Goal: Task Accomplishment & Management: Use online tool/utility

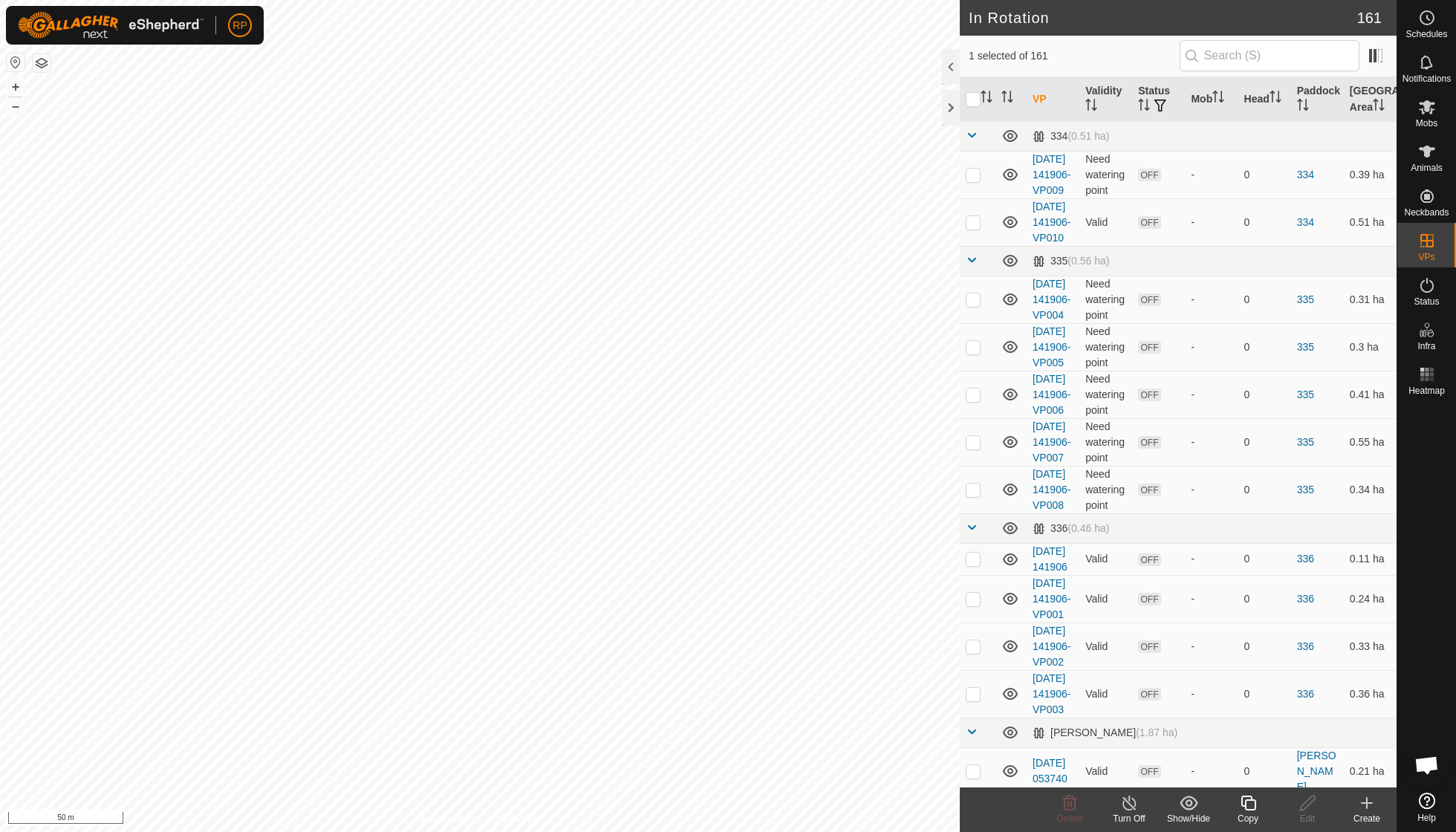
click at [901, 594] on div "Copy" at bounding box center [1248, 819] width 59 height 14
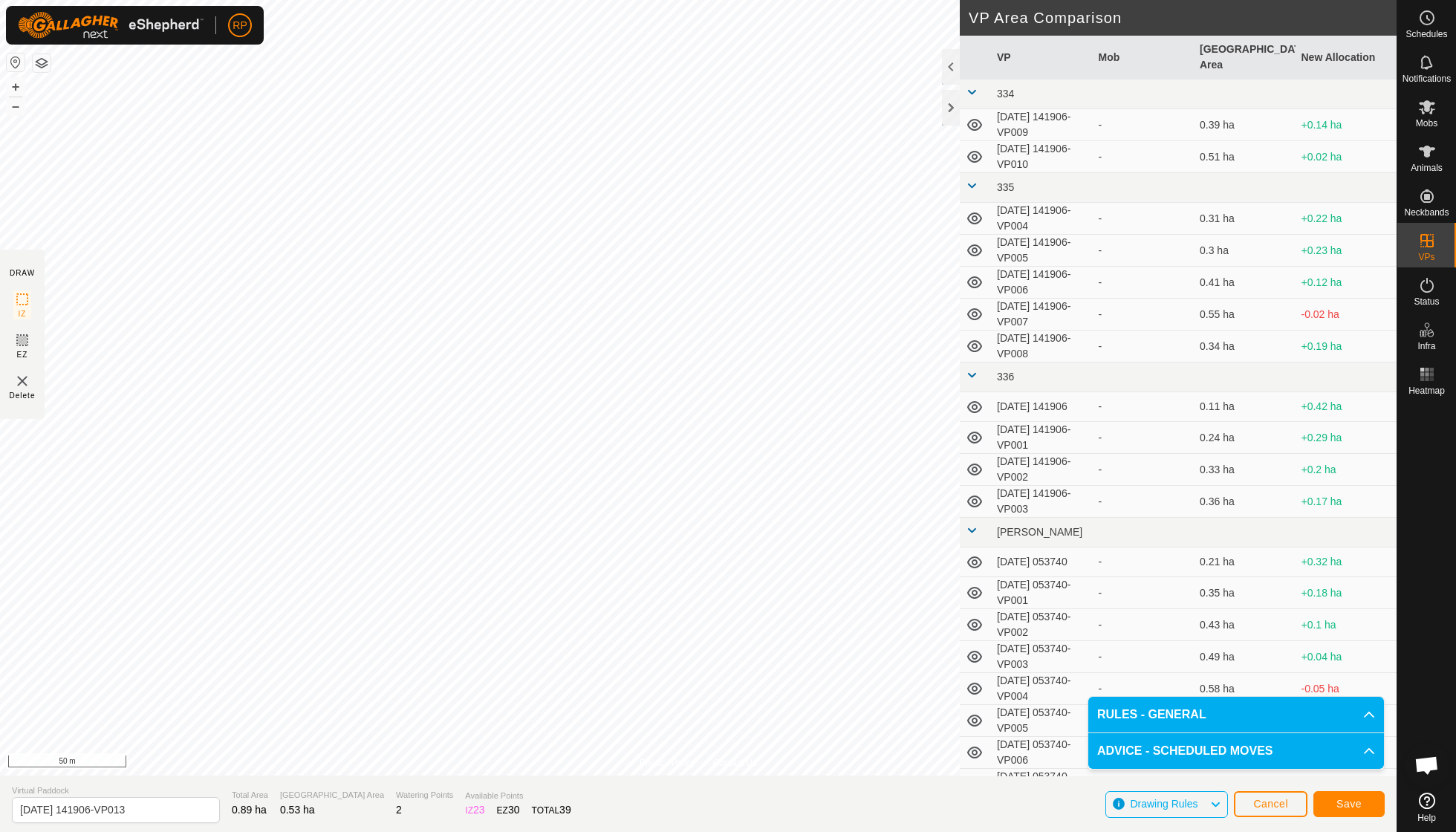
click at [901, 594] on span "Save" at bounding box center [1349, 803] width 26 height 12
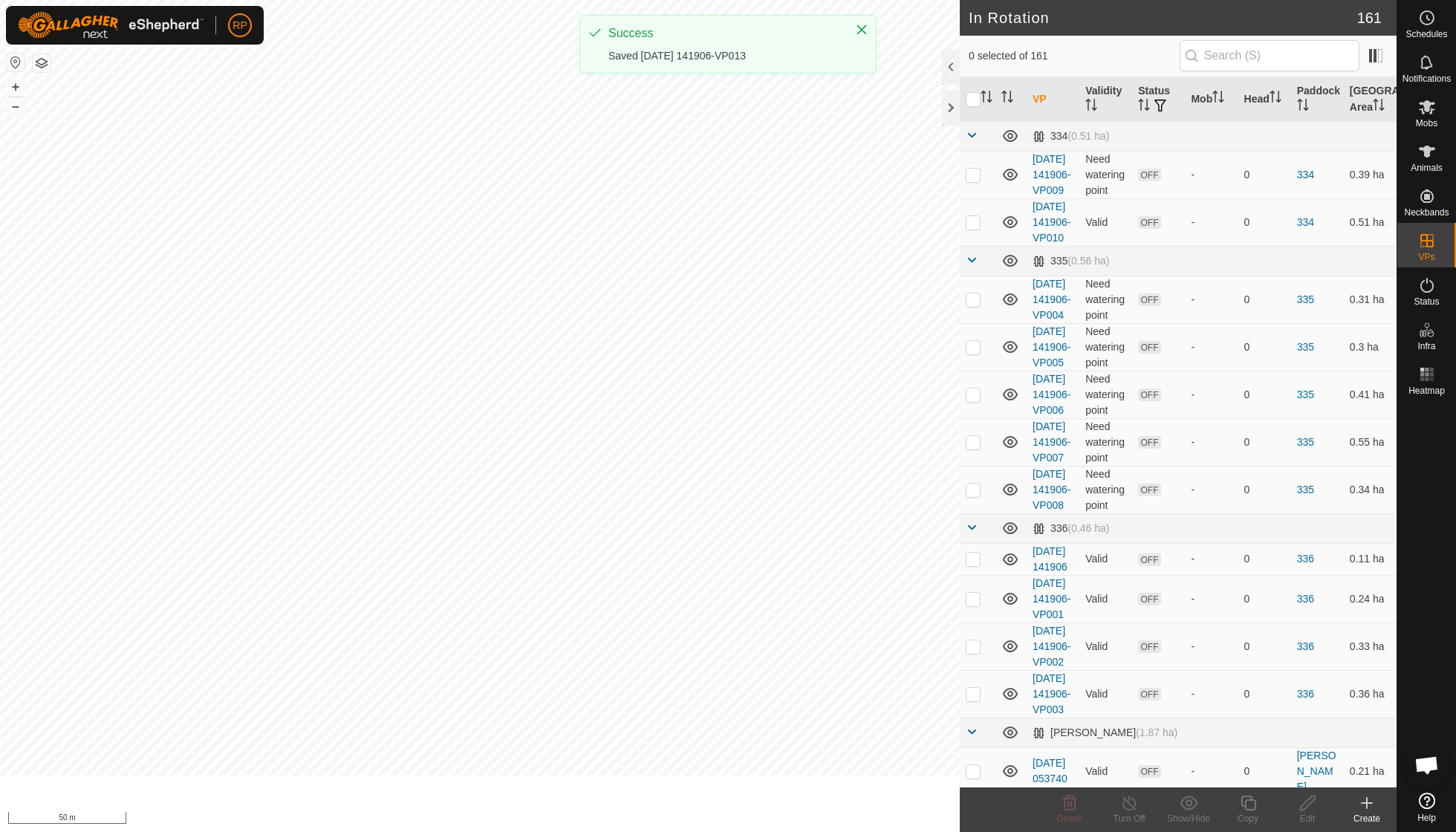
click at [901, 116] on div "Mobs" at bounding box center [1427, 111] width 59 height 44
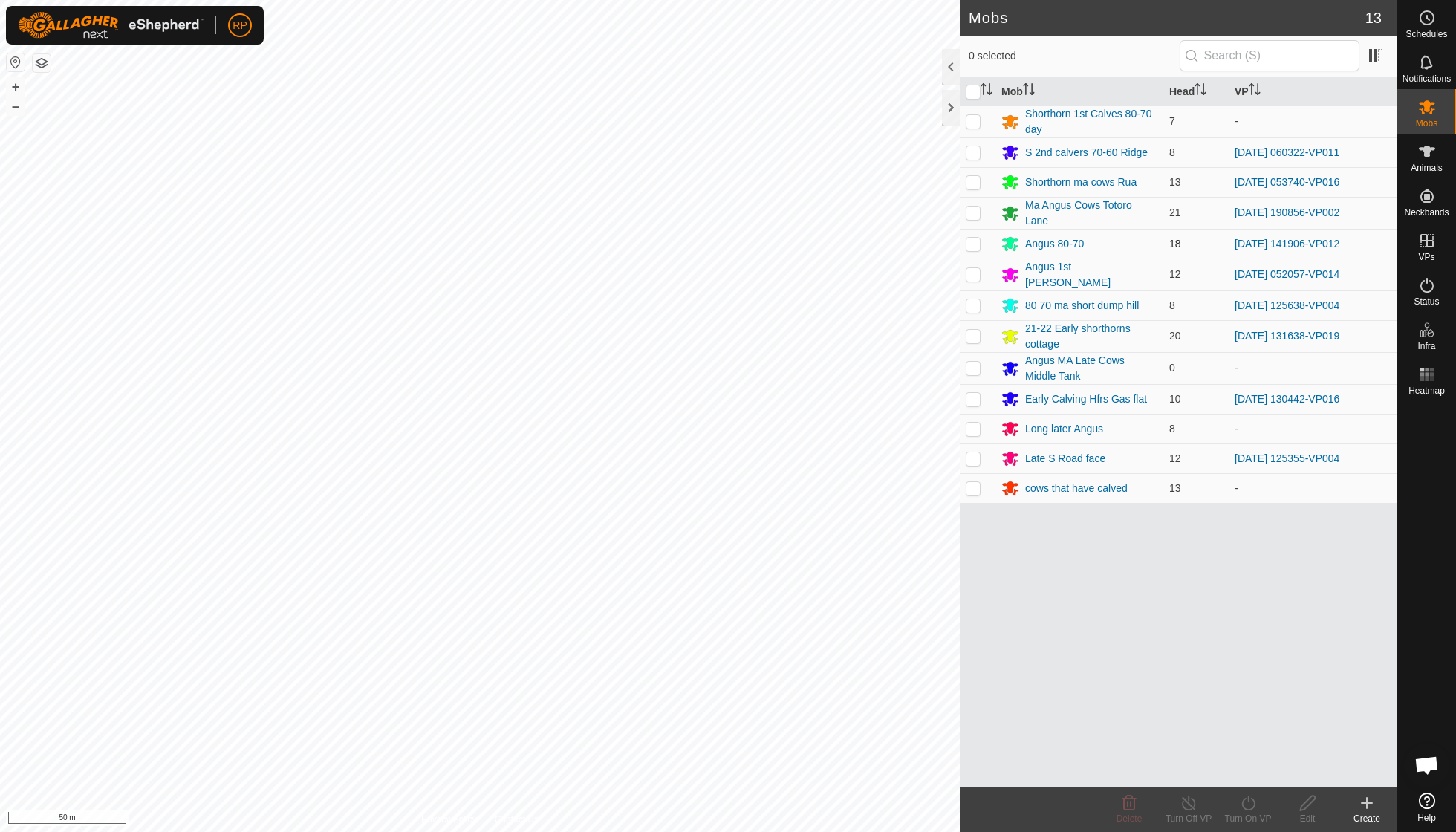
click at [901, 242] on p-checkbox at bounding box center [972, 244] width 15 height 12
checkbox input "true"
click at [901, 594] on icon at bounding box center [1248, 803] width 19 height 18
click at [901, 594] on link "Now" at bounding box center [1293, 770] width 147 height 30
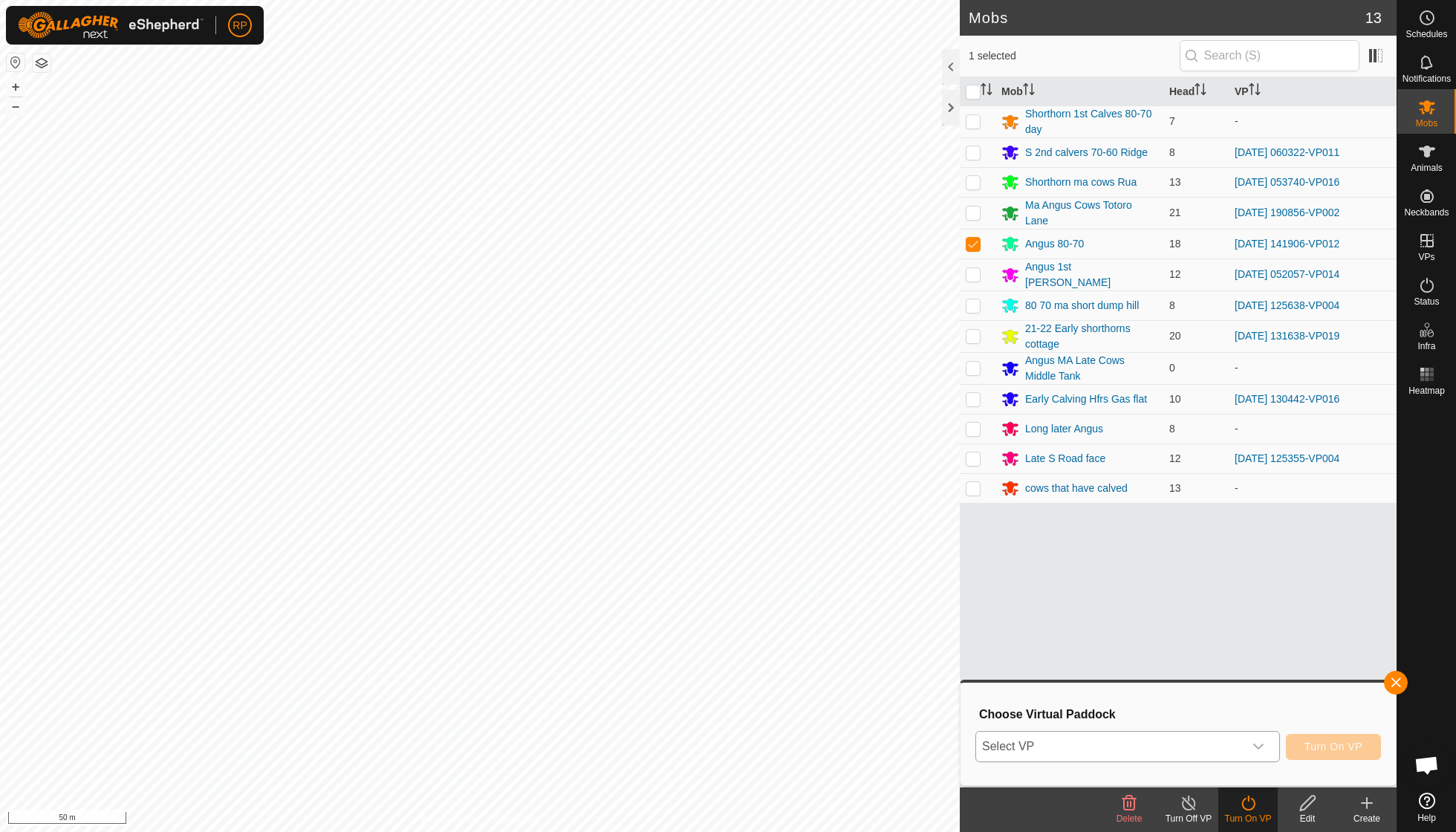
click at [901, 594] on icon "dropdown trigger" at bounding box center [1258, 746] width 12 height 12
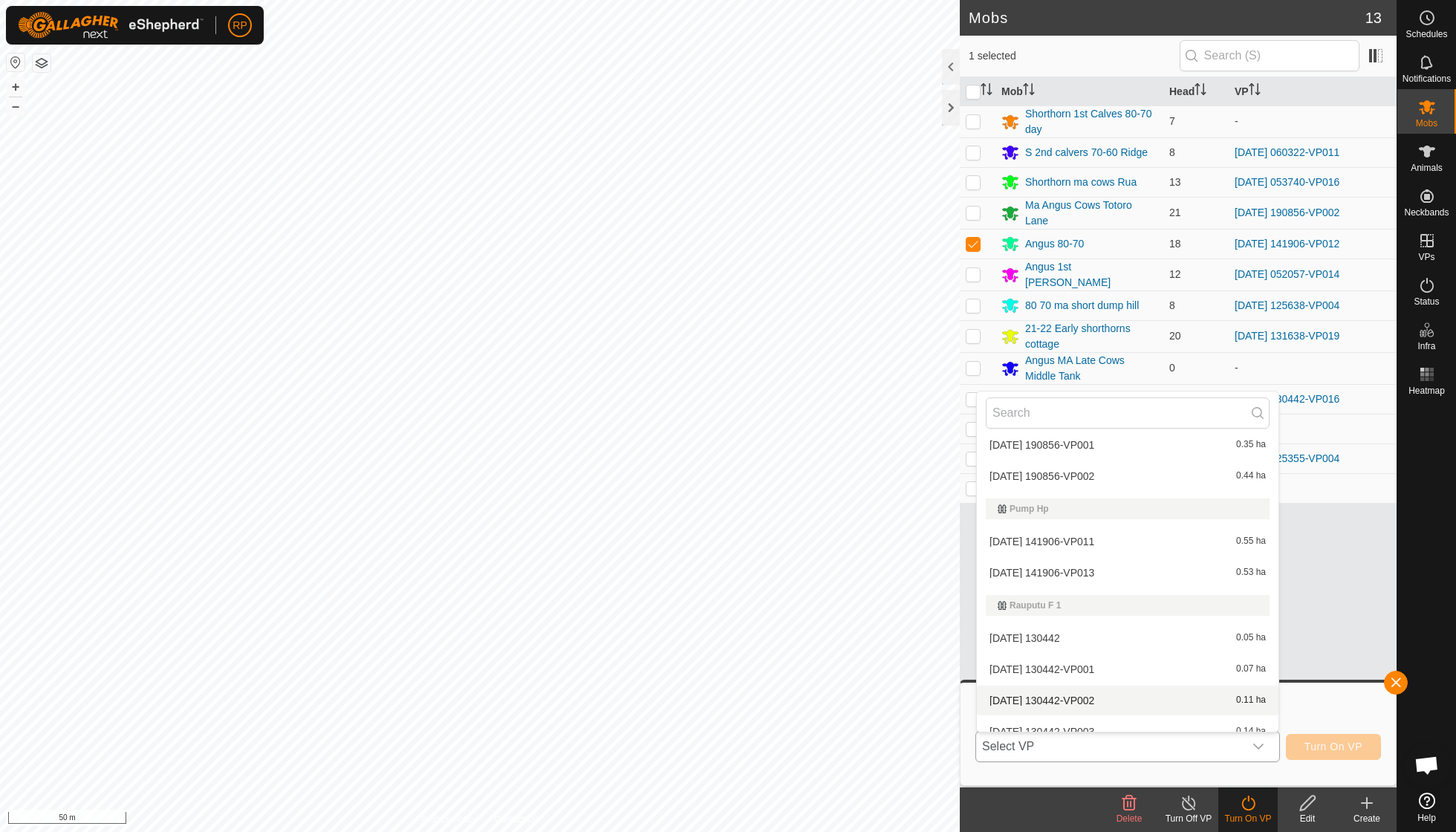
scroll to position [4039, 0]
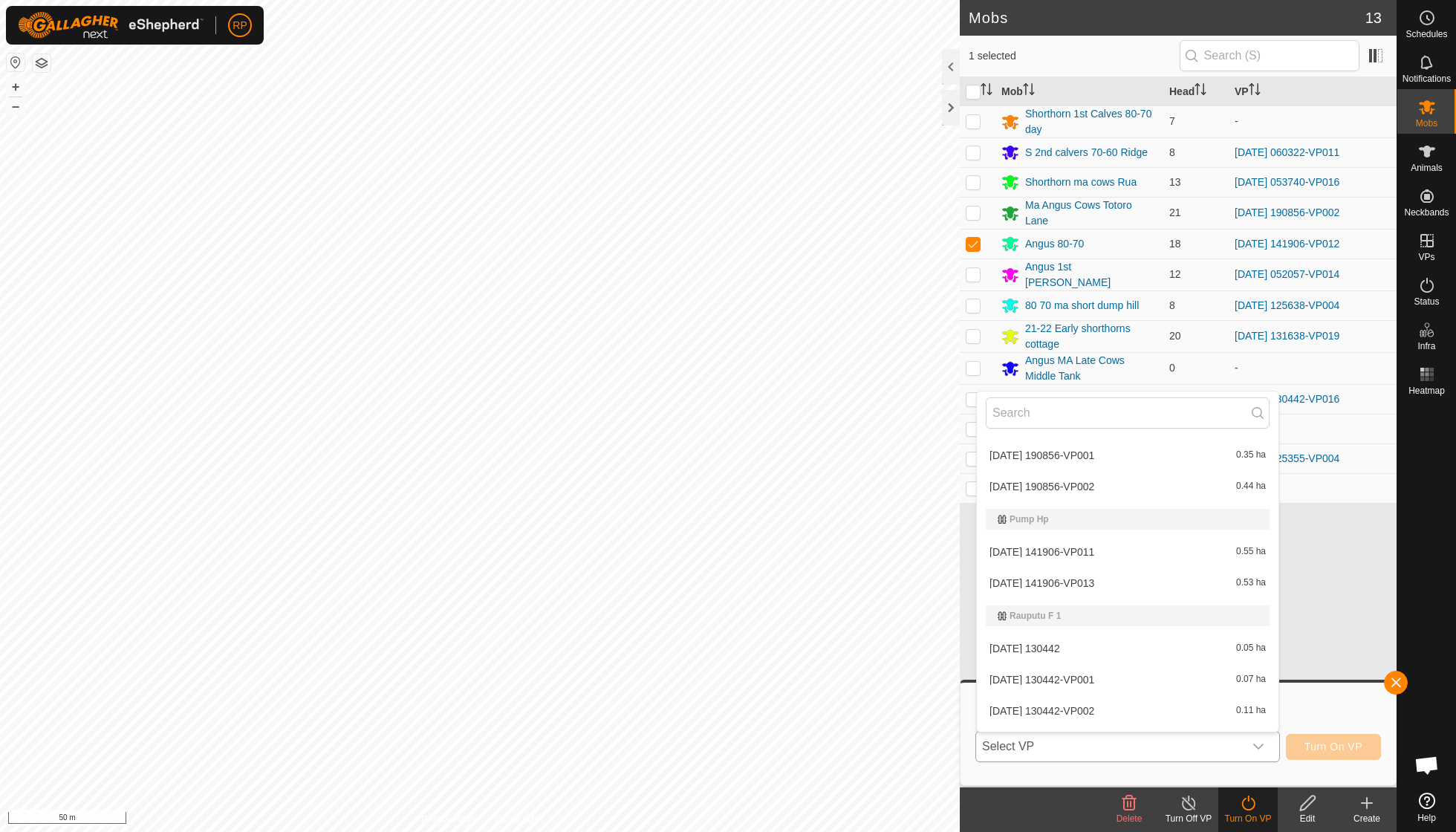
click at [901, 568] on li "[DATE] 141906-VP013 0.53 ha" at bounding box center [1127, 583] width 302 height 30
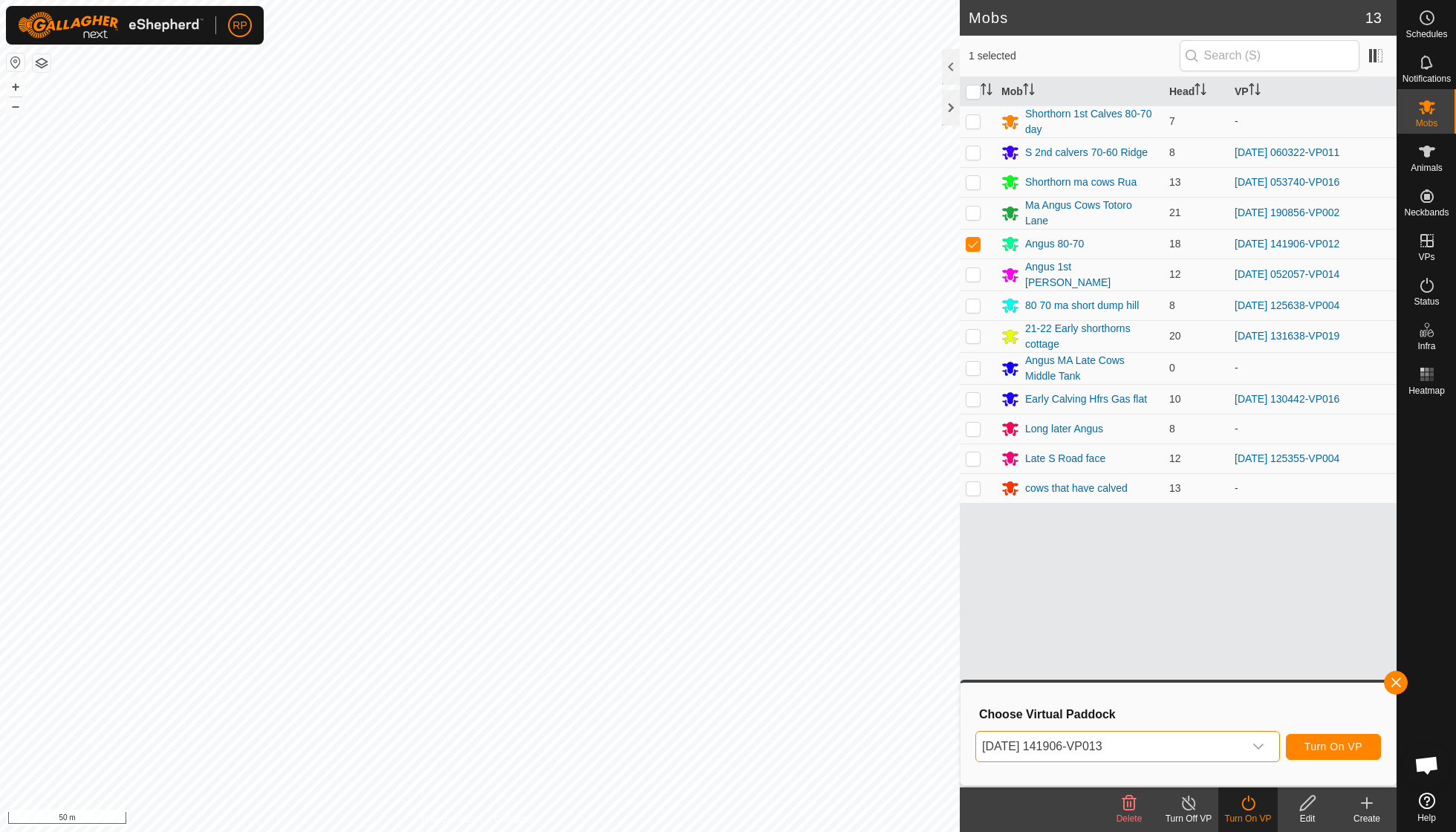
click at [901, 594] on span "Turn On VP" at bounding box center [1333, 746] width 58 height 12
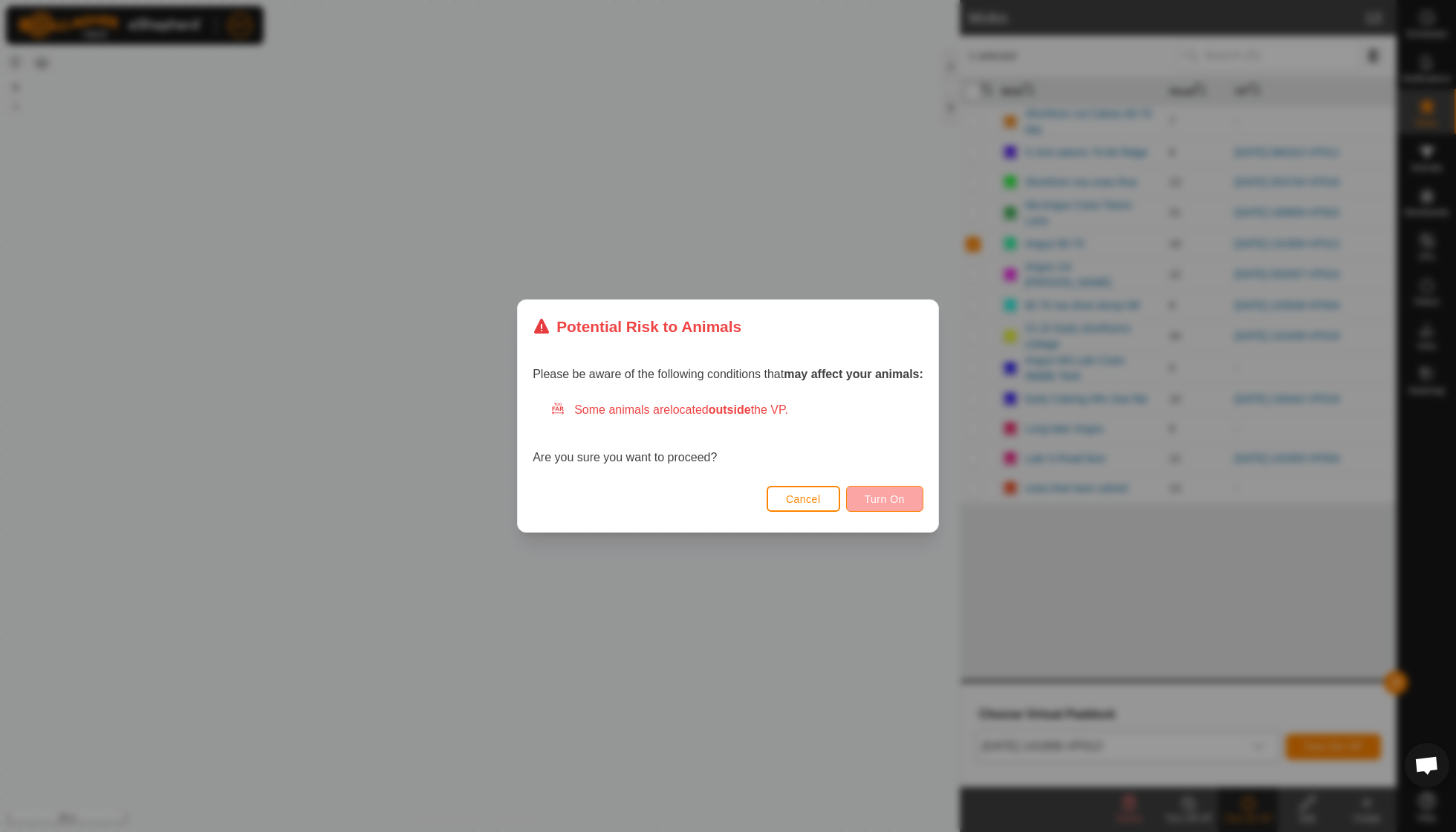
click at [875, 494] on span "Turn On" at bounding box center [884, 500] width 40 height 12
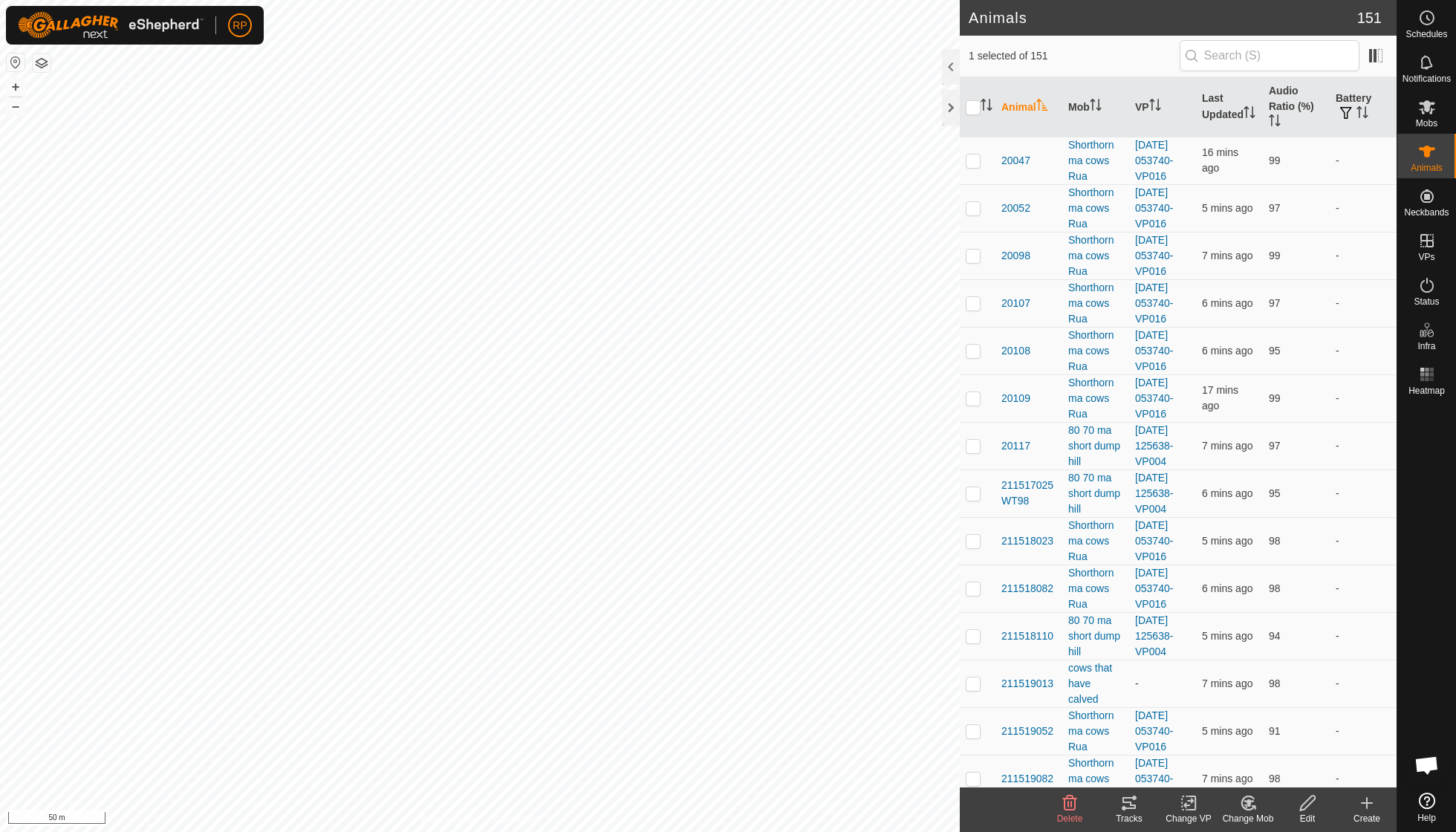
click at [901, 594] on icon at bounding box center [1248, 803] width 19 height 18
click at [901, 594] on link "Choose Mob..." at bounding box center [1293, 739] width 147 height 30
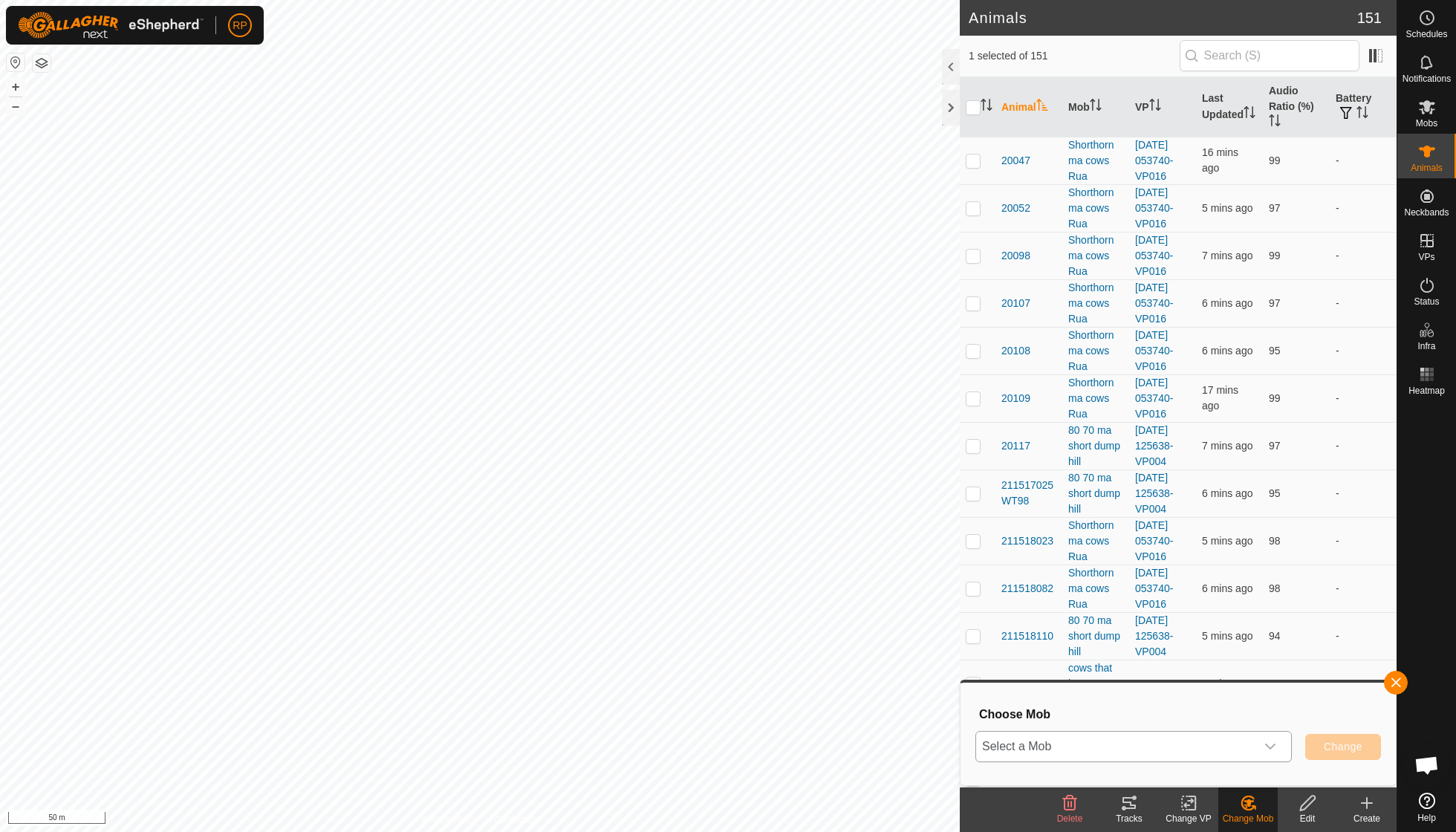
click at [901, 594] on icon "dropdown trigger" at bounding box center [1270, 746] width 12 height 12
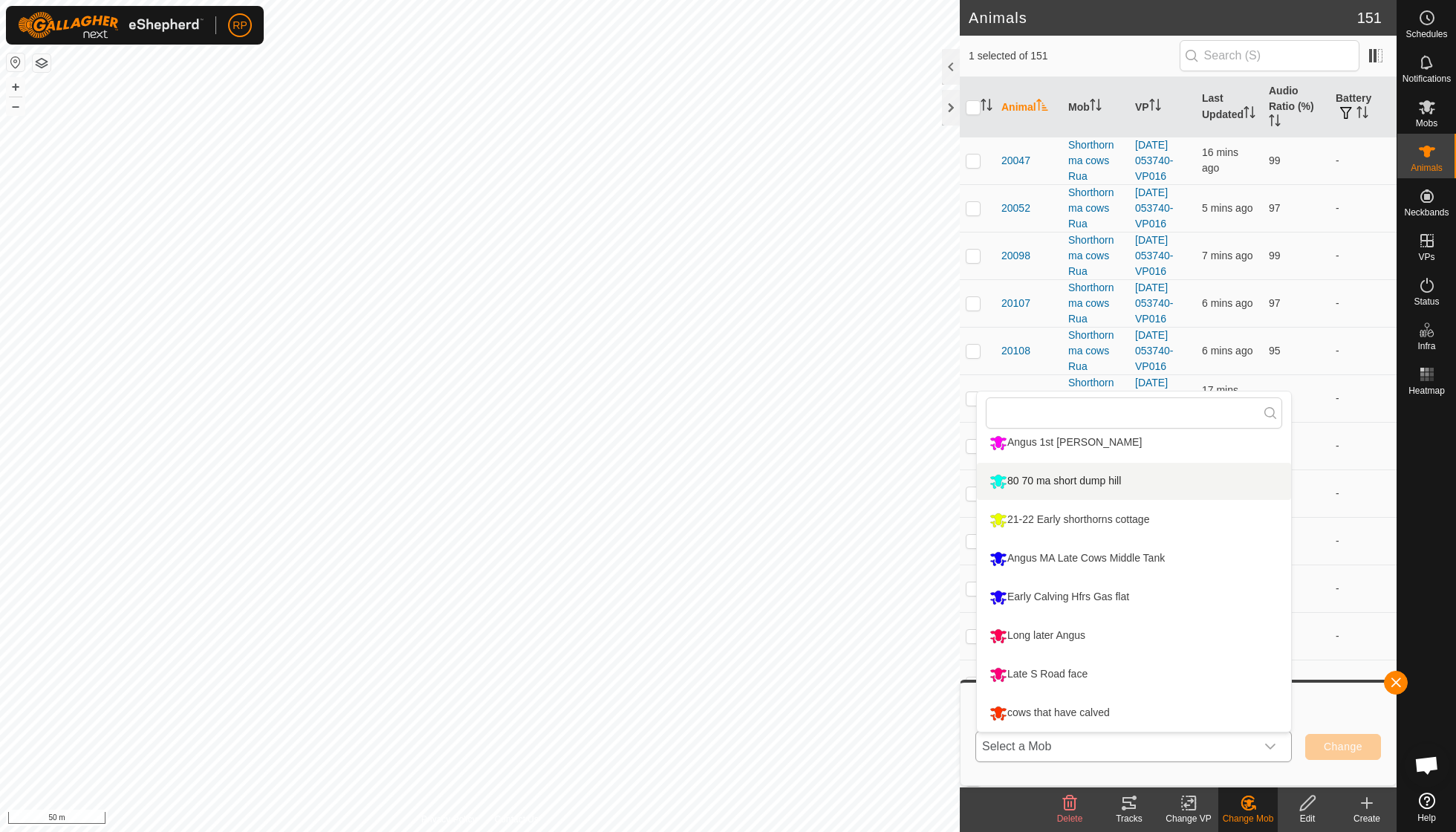
scroll to position [204, 0]
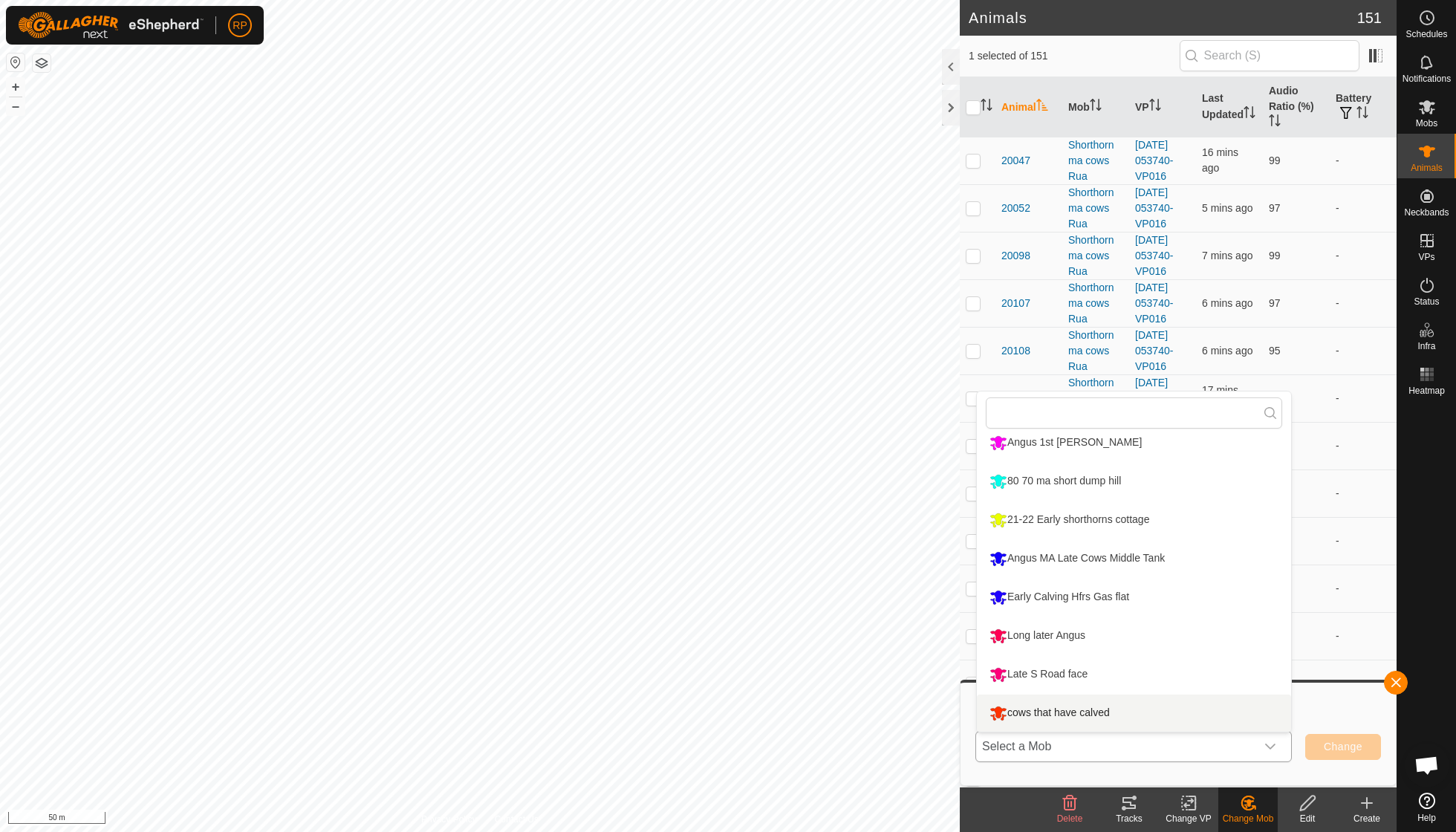
click at [901, 594] on li "cows that have calved" at bounding box center [1134, 713] width 315 height 37
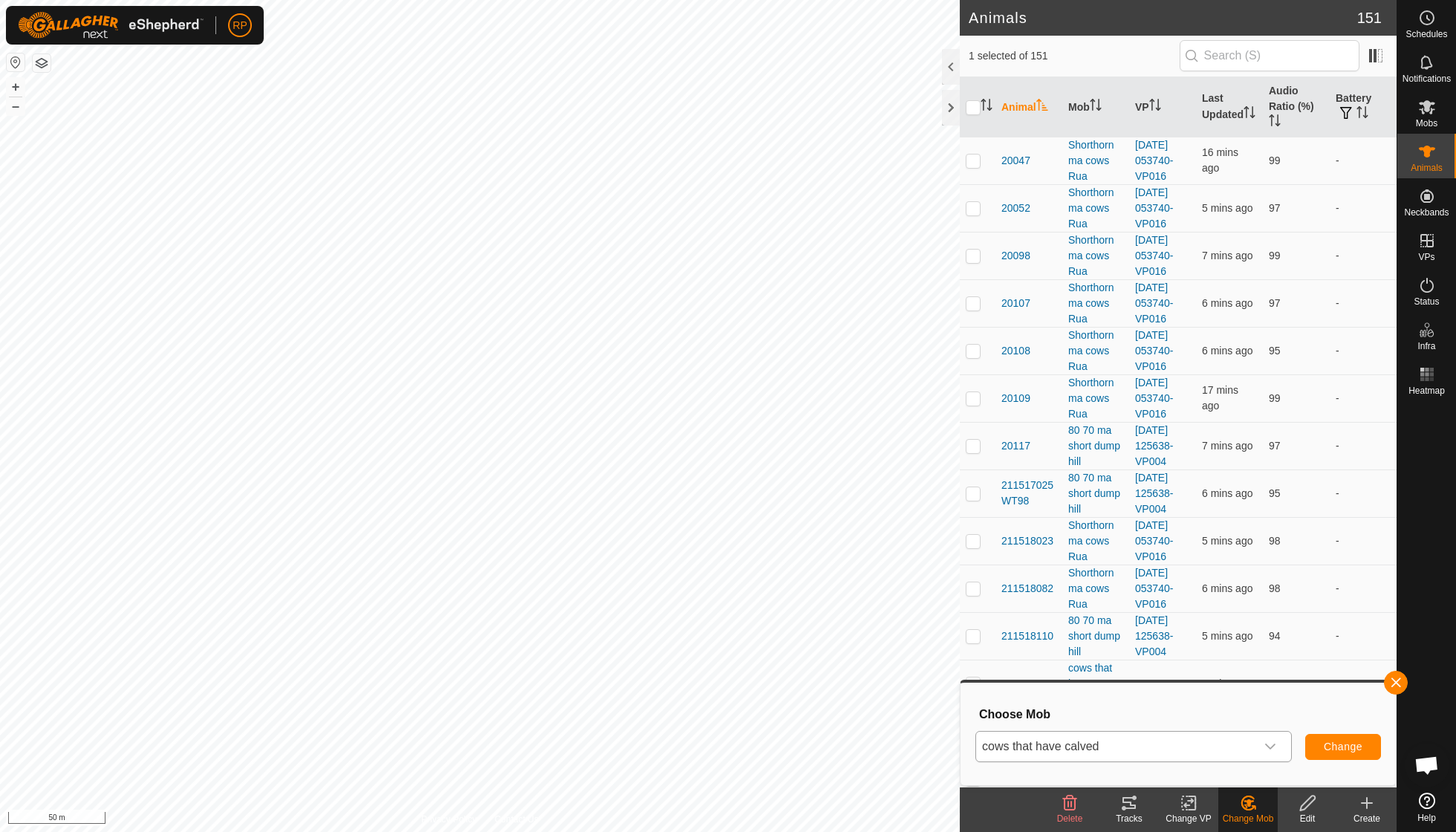
click at [901, 594] on span "Change" at bounding box center [1342, 746] width 38 height 12
checkbox input "false"
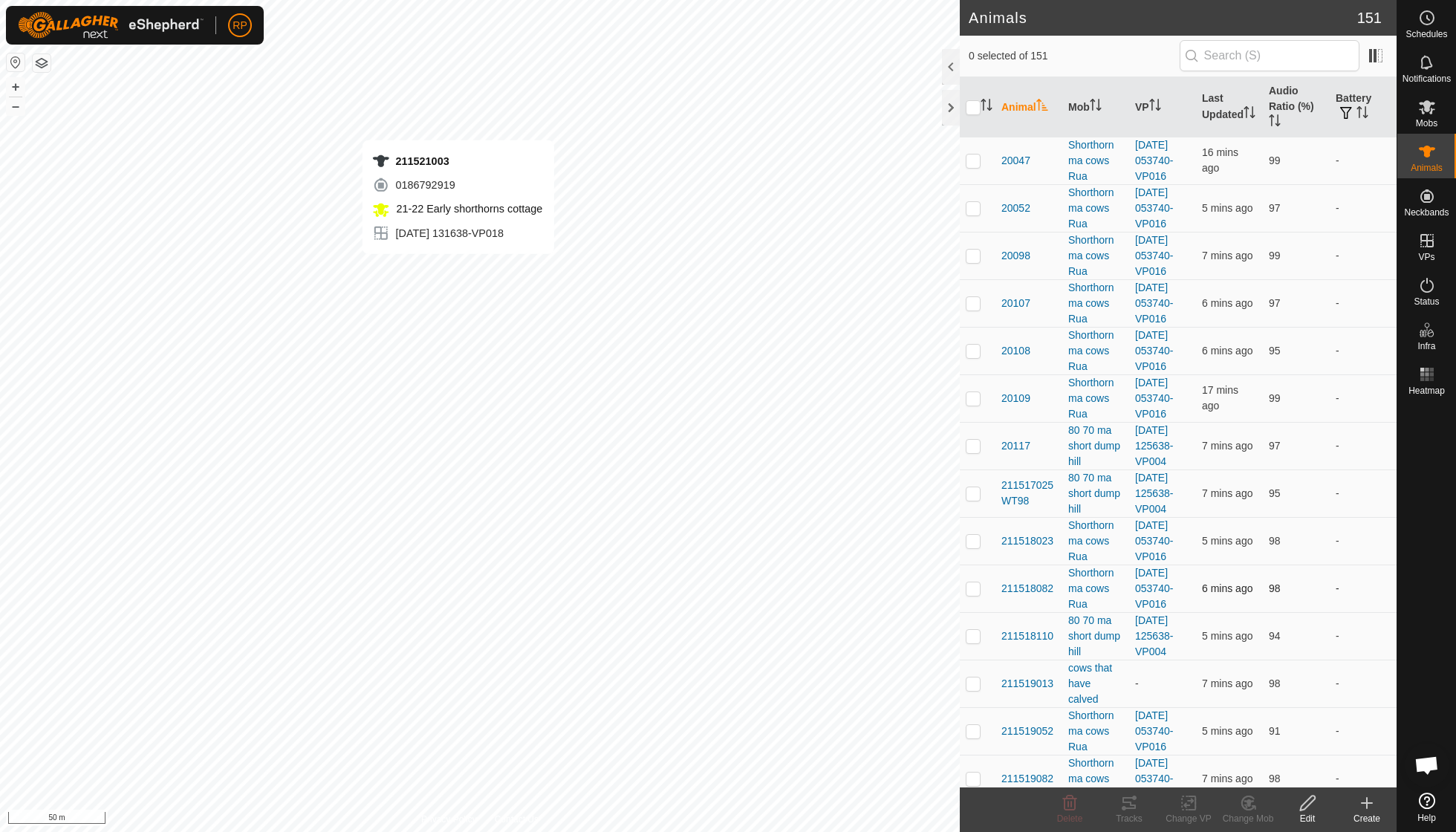
checkbox input "true"
click at [901, 594] on icon at bounding box center [1129, 803] width 18 height 18
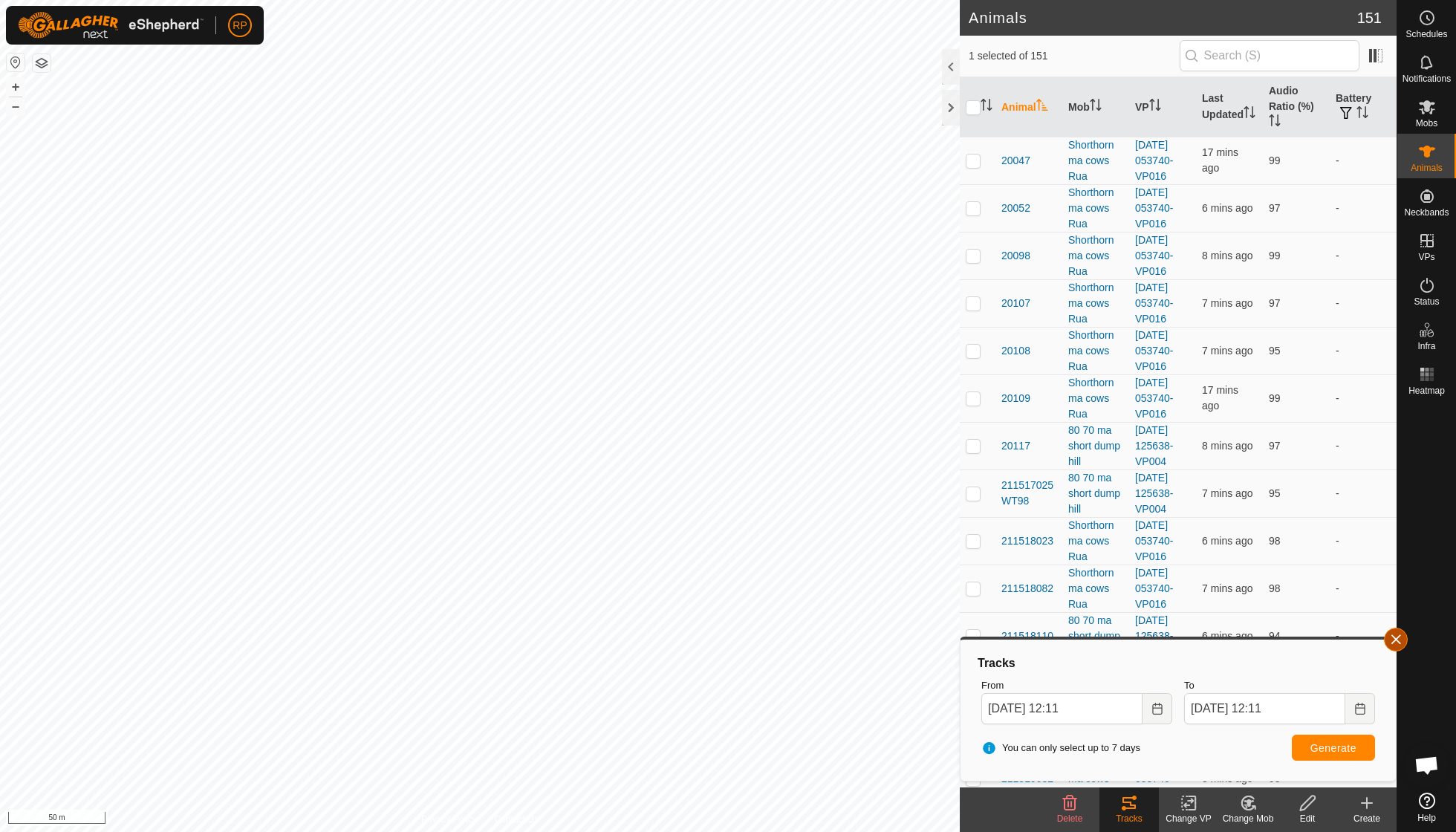
click at [901, 594] on button "button" at bounding box center [1395, 639] width 24 height 24
